Goal: Find specific page/section: Find specific page/section

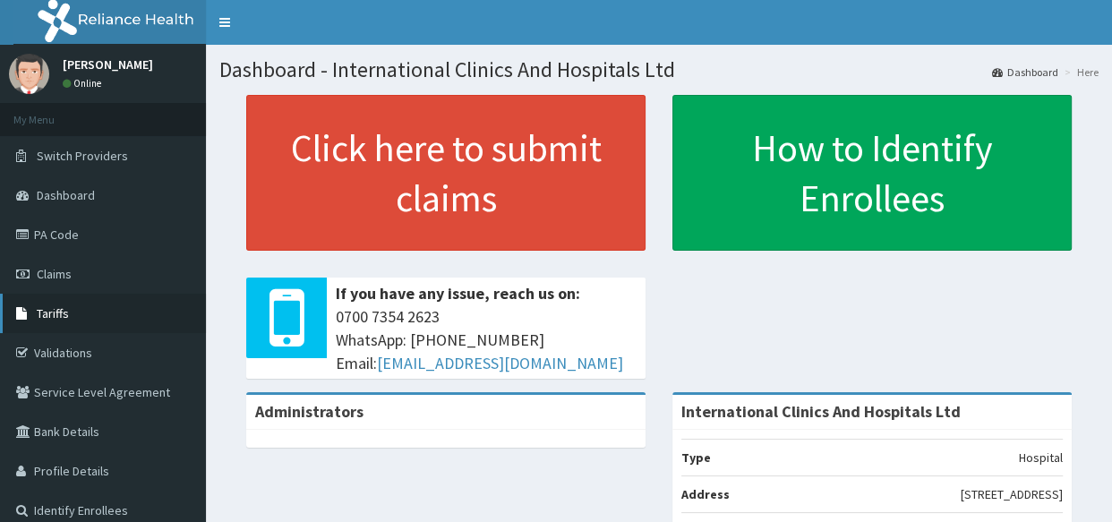
click at [55, 305] on span "Tariffs" at bounding box center [53, 313] width 32 height 16
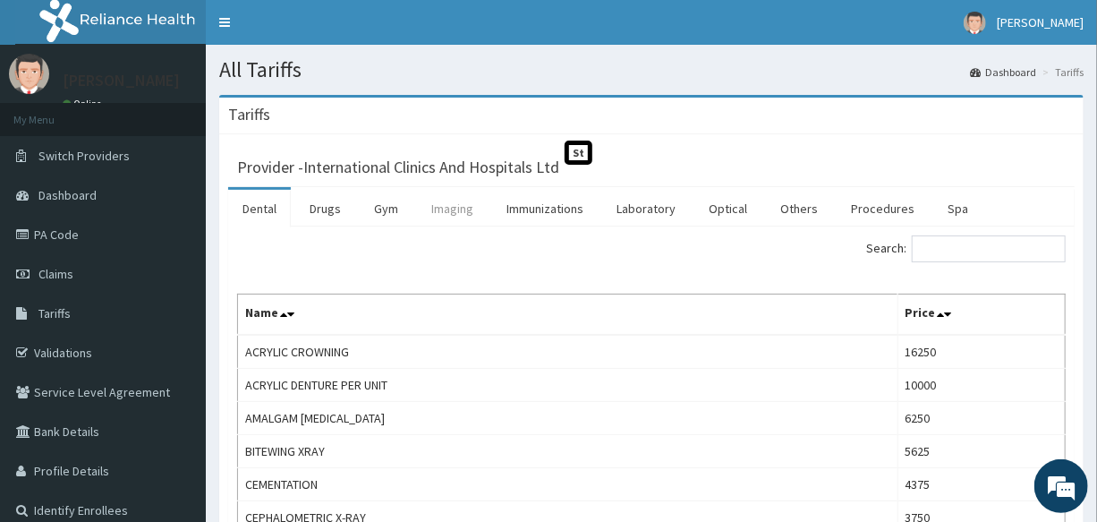
click at [456, 217] on link "Imaging" at bounding box center [452, 209] width 71 height 38
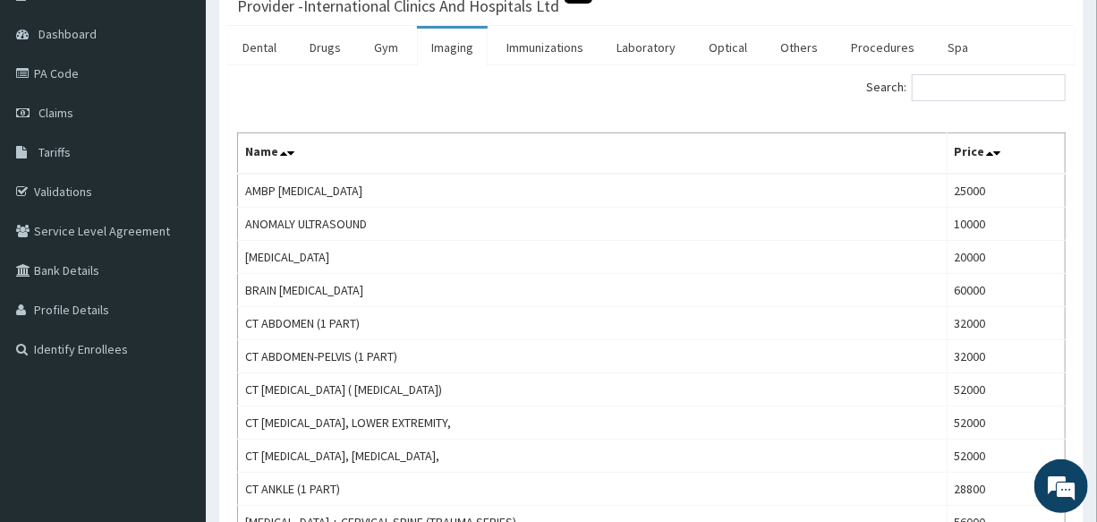
scroll to position [162, 0]
click at [946, 81] on input "Search:" at bounding box center [989, 86] width 154 height 27
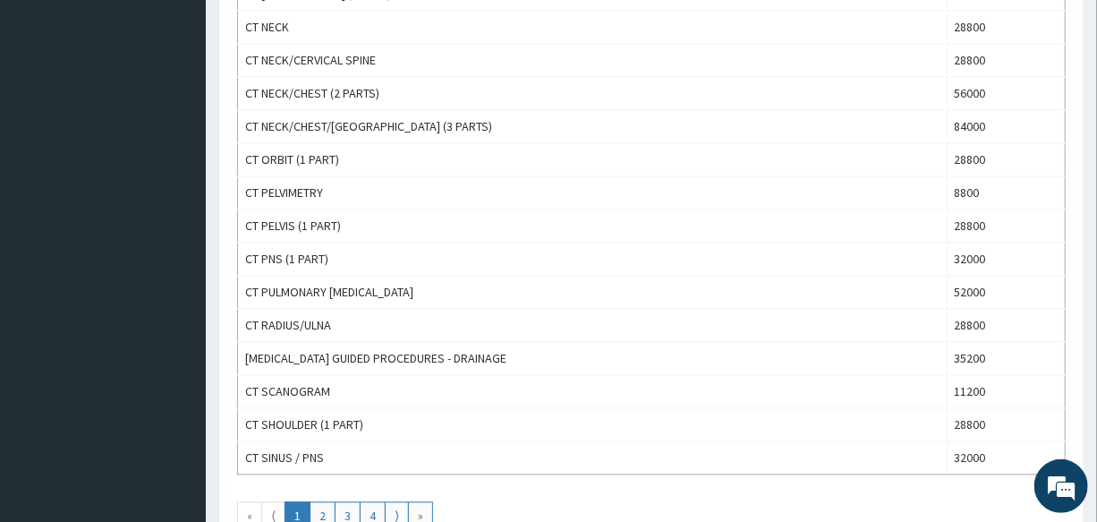
scroll to position [1546, 0]
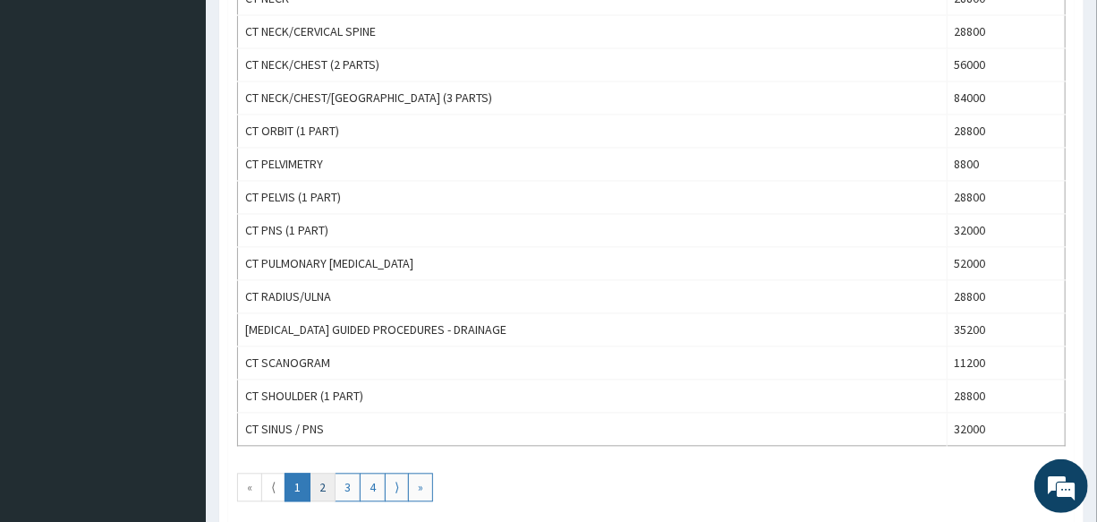
type input "C"
click at [322, 484] on link "2" at bounding box center [323, 487] width 26 height 29
click at [342, 483] on link "3" at bounding box center [348, 487] width 26 height 29
click at [373, 489] on link "4" at bounding box center [373, 487] width 26 height 29
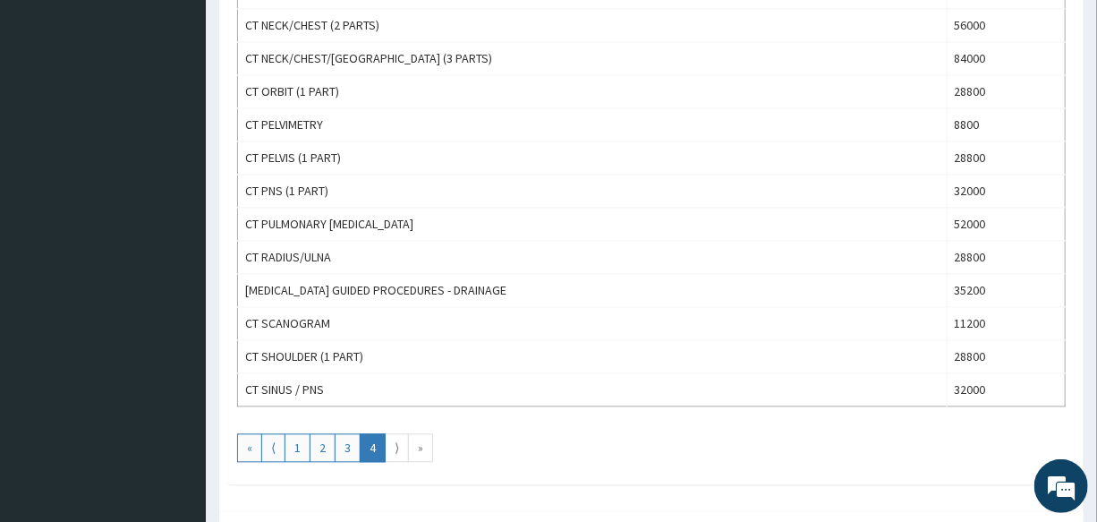
scroll to position [1627, 0]
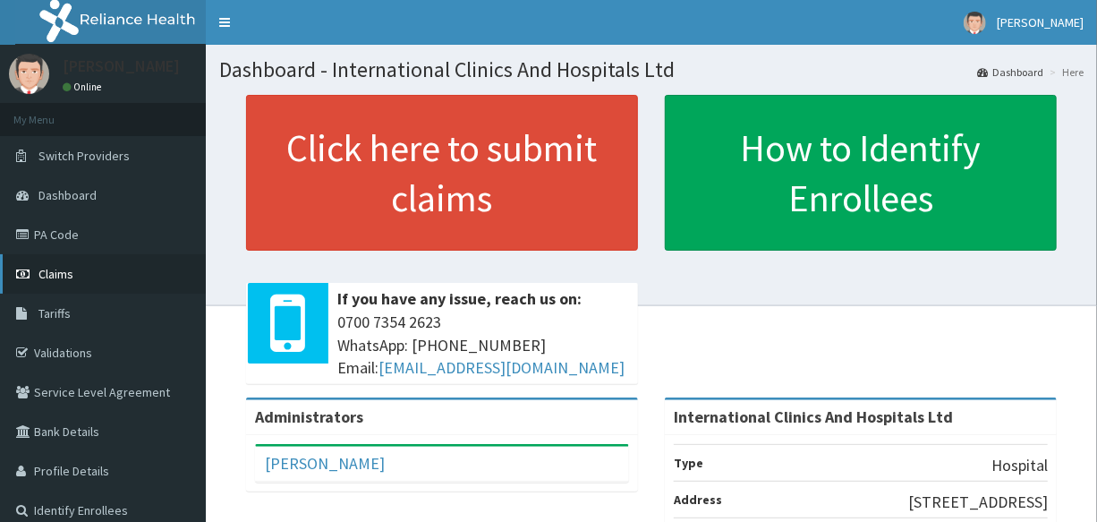
click at [92, 263] on link "Claims" at bounding box center [103, 273] width 206 height 39
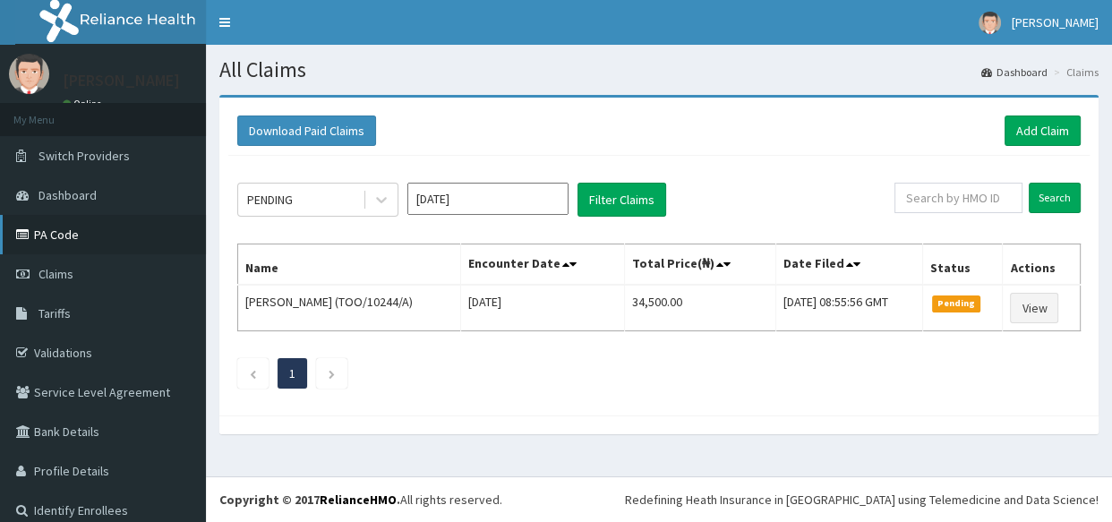
click at [92, 226] on link "PA Code" at bounding box center [103, 234] width 206 height 39
